Goal: Check status: Check status

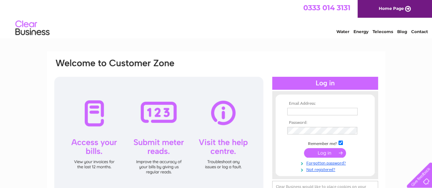
type input "[PERSON_NAME][EMAIL_ADDRESS][PERSON_NAME][DOMAIN_NAME]"
click at [327, 154] on input "submit" at bounding box center [325, 153] width 42 height 10
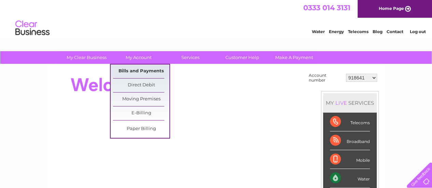
click at [134, 71] on link "Bills and Payments" at bounding box center [141, 72] width 56 height 14
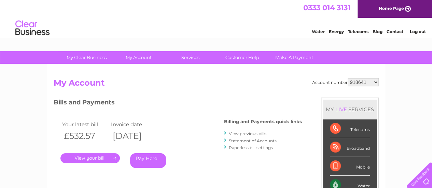
click at [374, 83] on select "918641 1142224 1142259 1156183 3024077 3025057 3026265 30269183 30286487 302910…" at bounding box center [363, 82] width 31 height 8
select select "3024077"
click at [348, 78] on select "918641 1142224 1142259 1156183 3024077 3025057 3026265 30269183 30286487 302910…" at bounding box center [363, 82] width 31 height 8
drag, startPoint x: 0, startPoint y: 0, endPoint x: 375, endPoint y: 82, distance: 383.4
click at [375, 82] on select "918641 1142224 1142259 1156183 3024077 3025057 3026265 30269183 30286487 302910…" at bounding box center [363, 82] width 31 height 8
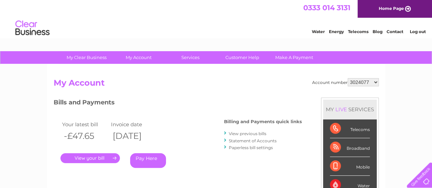
select select "3026265"
click at [348, 78] on select "918641 1142224 1142259 1156183 3024077 3025057 3026265 30269183 30286487 302910…" at bounding box center [363, 82] width 31 height 8
click at [376, 82] on select "918641 1142224 1142259 1156183 3024077 3025057 3026265 30269183 30286487 302910…" at bounding box center [363, 82] width 31 height 8
select select "30291077"
click at [348, 78] on select "918641 1142224 1142259 1156183 3024077 3025057 3026265 30269183 30286487 302910…" at bounding box center [363, 82] width 31 height 8
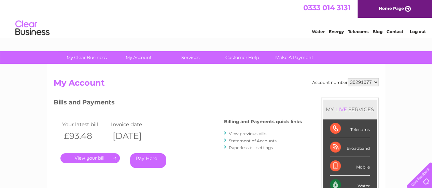
click at [376, 82] on select "918641 1142224 1142259 1156183 3024077 3025057 3026265 30269183 30286487 302910…" at bounding box center [363, 82] width 31 height 8
select select "30291159"
click at [348, 78] on select "918641 1142224 1142259 1156183 3024077 3025057 3026265 30269183 30286487 302910…" at bounding box center [363, 82] width 31 height 8
